Goal: Task Accomplishment & Management: Use online tool/utility

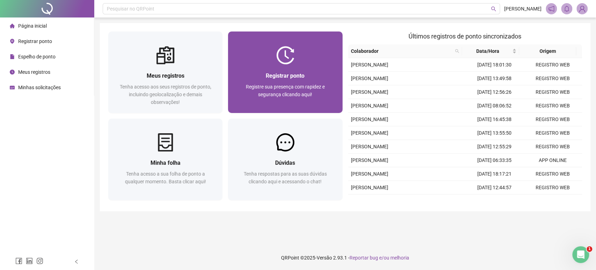
click at [333, 88] on div "Registre sua presença com rapidez e segurança clicando aqui!" at bounding box center [285, 94] width 97 height 23
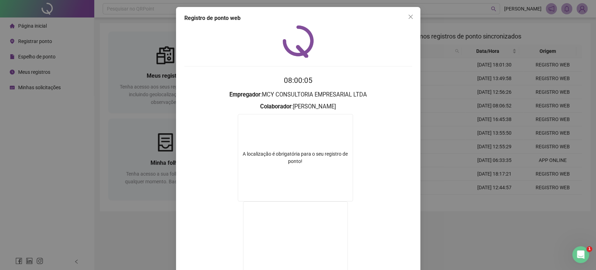
click at [460, 39] on div "Registro de ponto web 08:00:05 Empregador : MCY CONSULTORIA EMPRESARIAL LTDA Co…" at bounding box center [298, 135] width 596 height 270
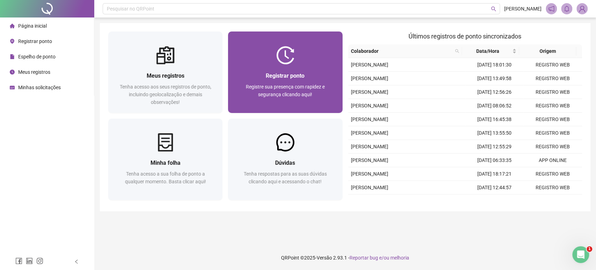
click at [271, 69] on div "Registrar ponto Registre sua presença com rapidez e segurança clicando aqui!" at bounding box center [285, 88] width 114 height 49
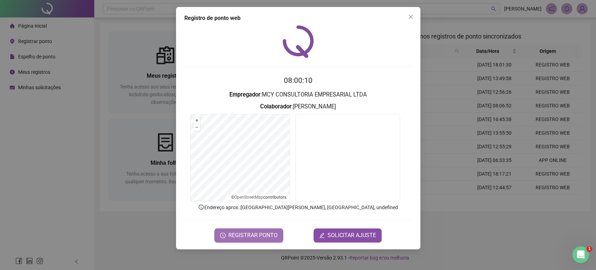
click at [266, 235] on span "REGISTRAR PONTO" at bounding box center [252, 235] width 49 height 8
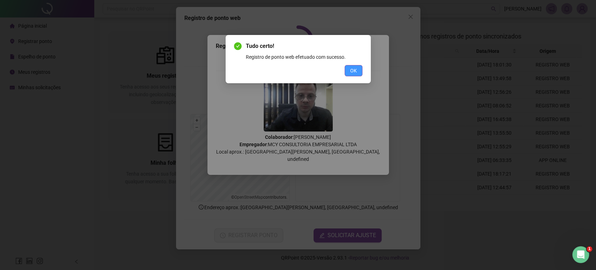
click at [354, 70] on span "OK" at bounding box center [353, 71] width 7 height 8
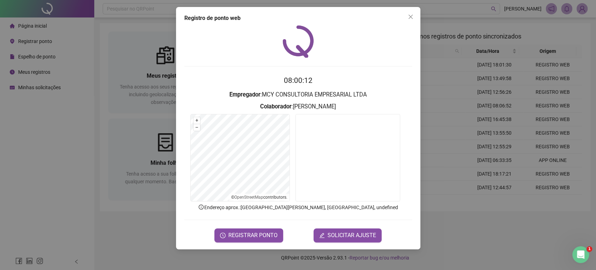
click at [476, 29] on div "Registro de ponto web 08:00:12 Empregador : MCY CONSULTORIA EMPRESARIAL LTDA Co…" at bounding box center [298, 135] width 596 height 270
